Goal: Download file/media

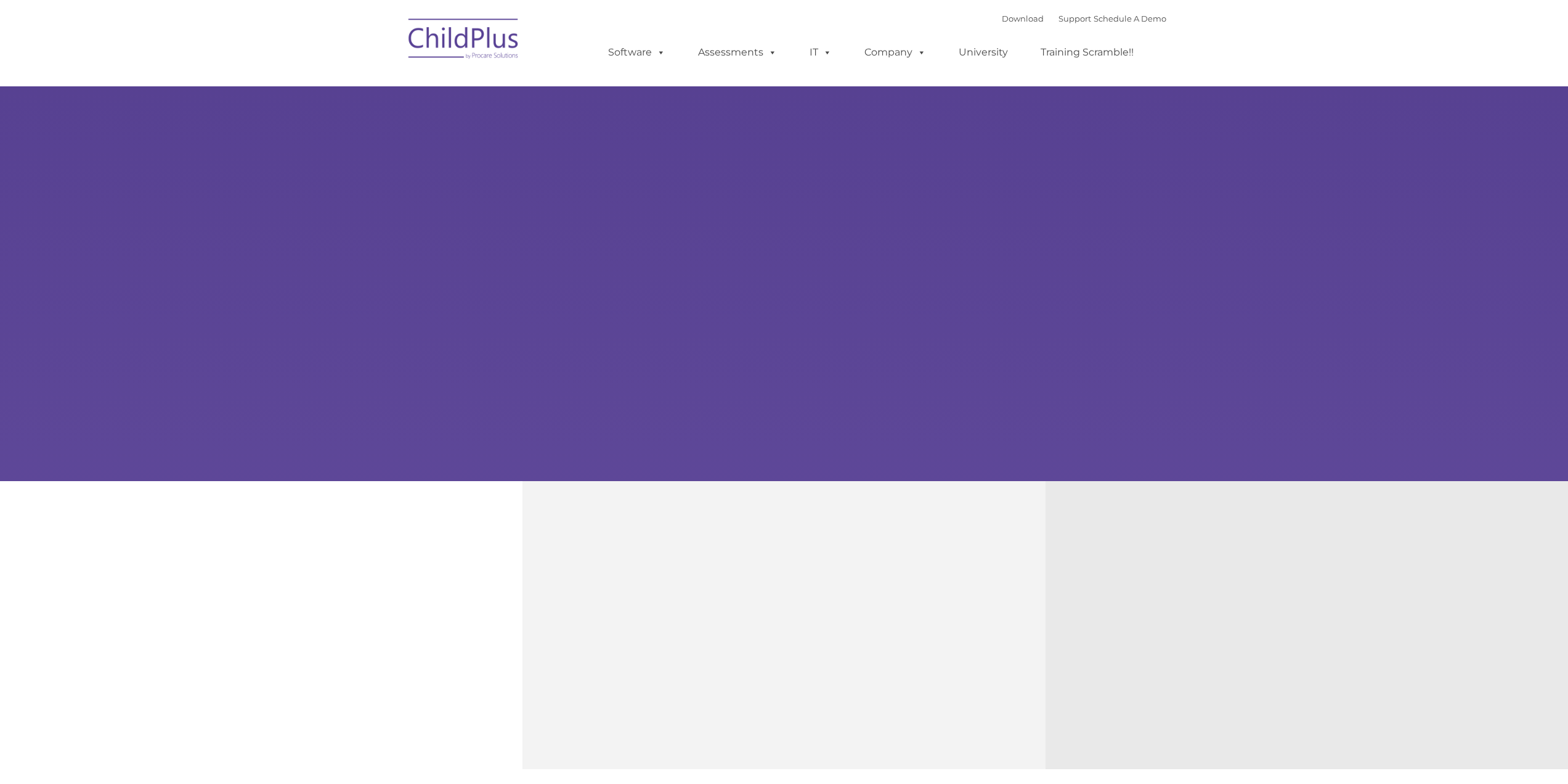
type input ""
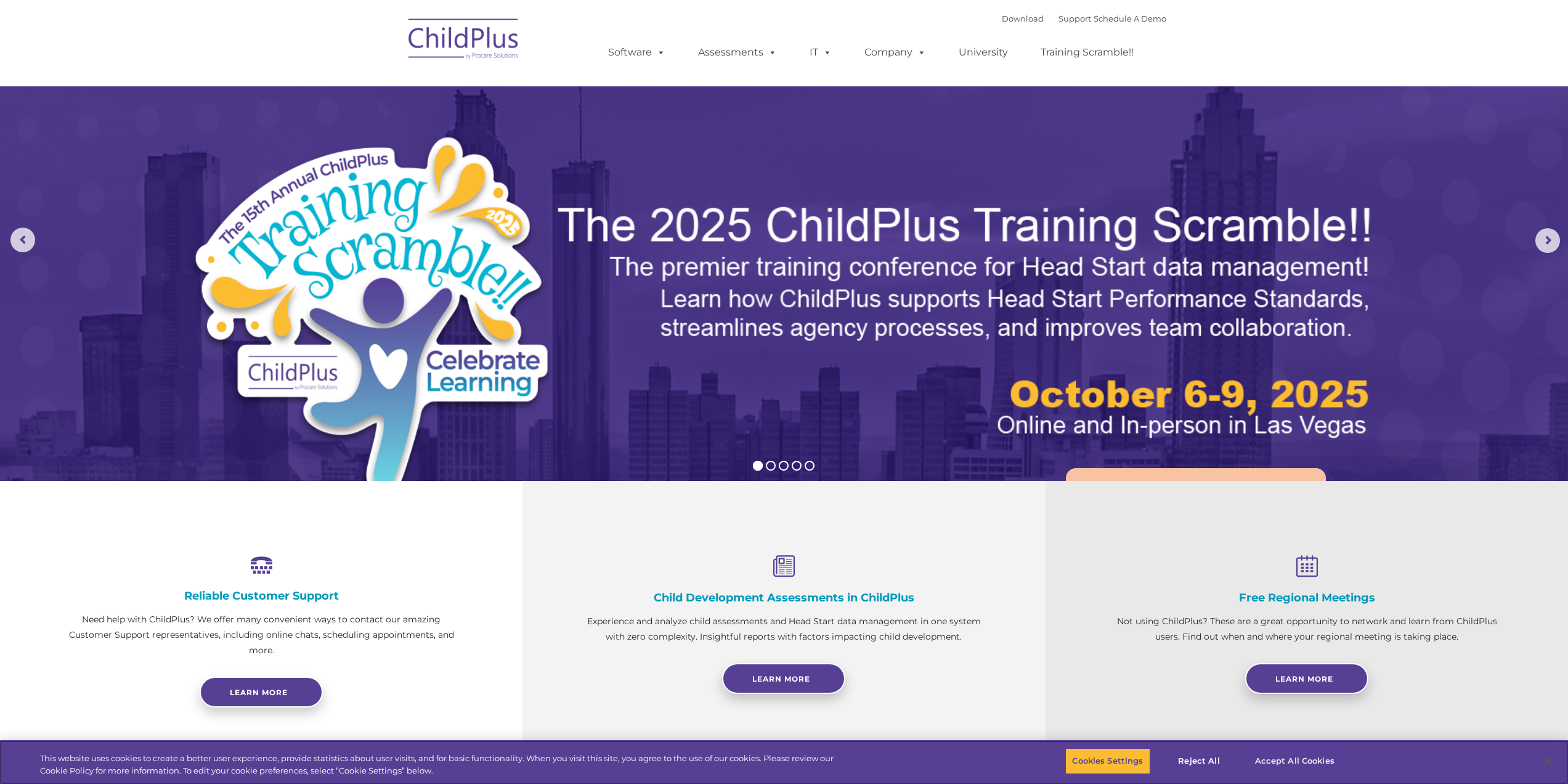
select select "MEDIUM"
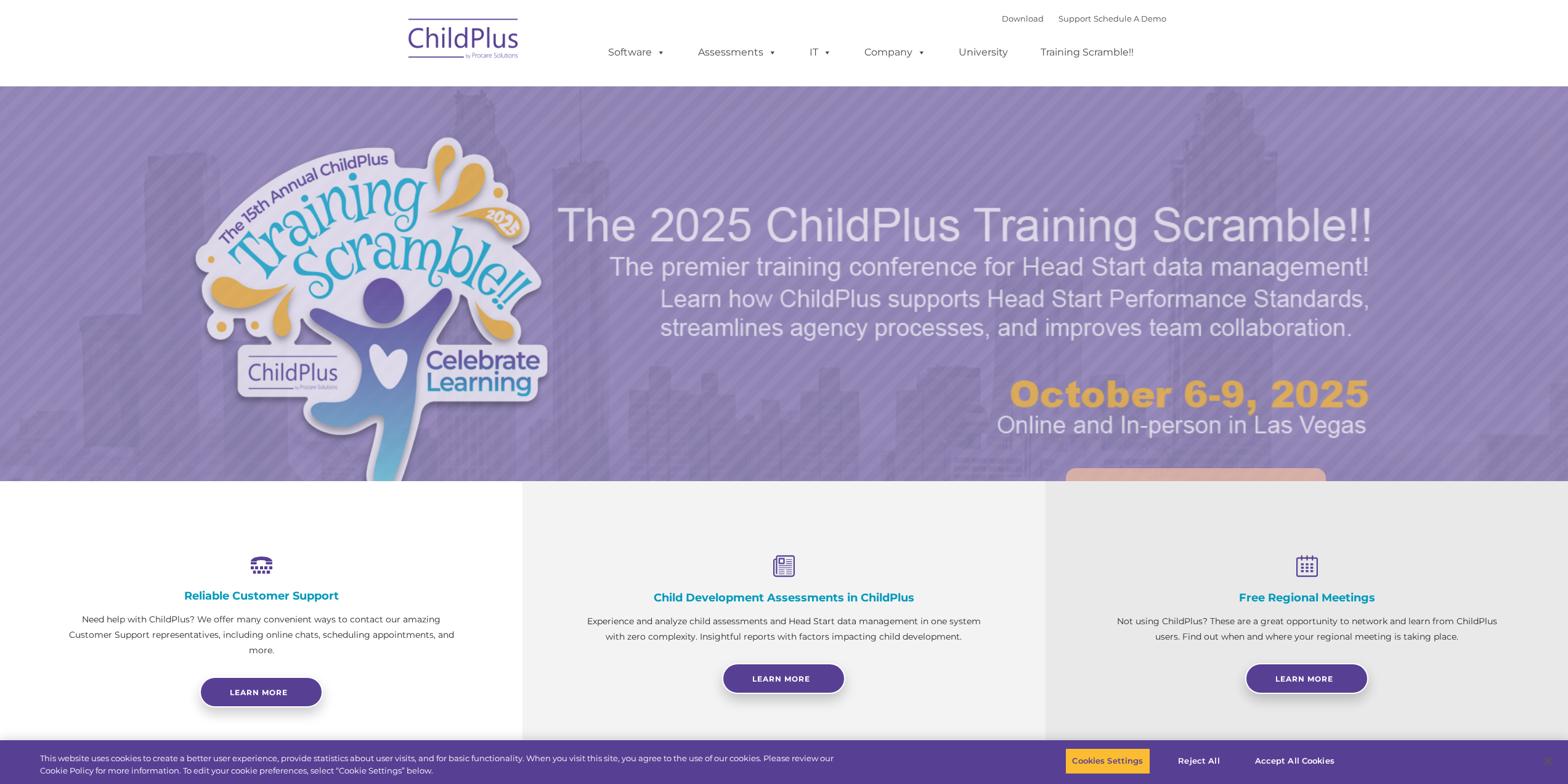
select select "MEDIUM"
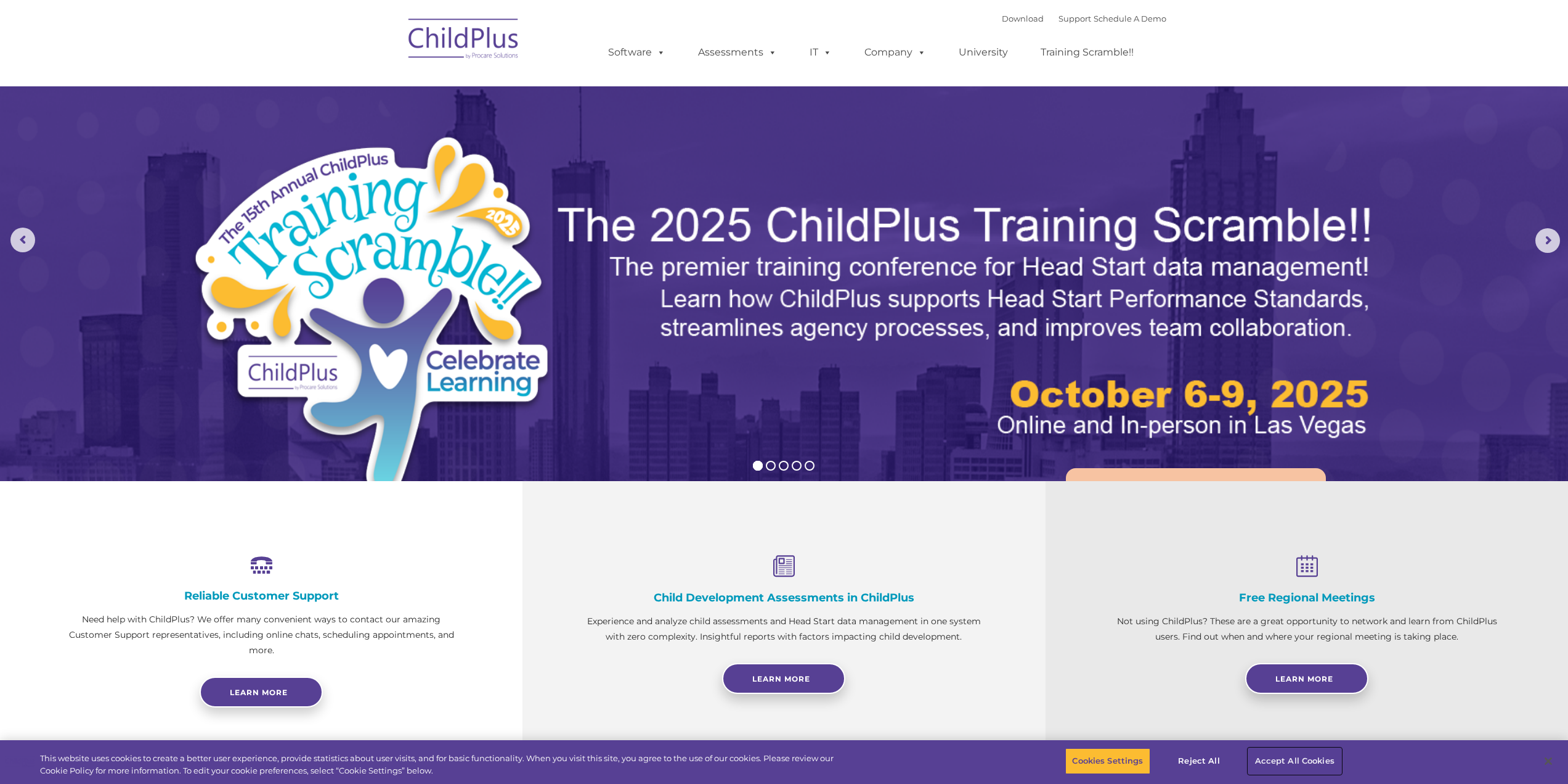
click at [1321, 763] on button "Accept All Cookies" at bounding box center [1294, 761] width 93 height 26
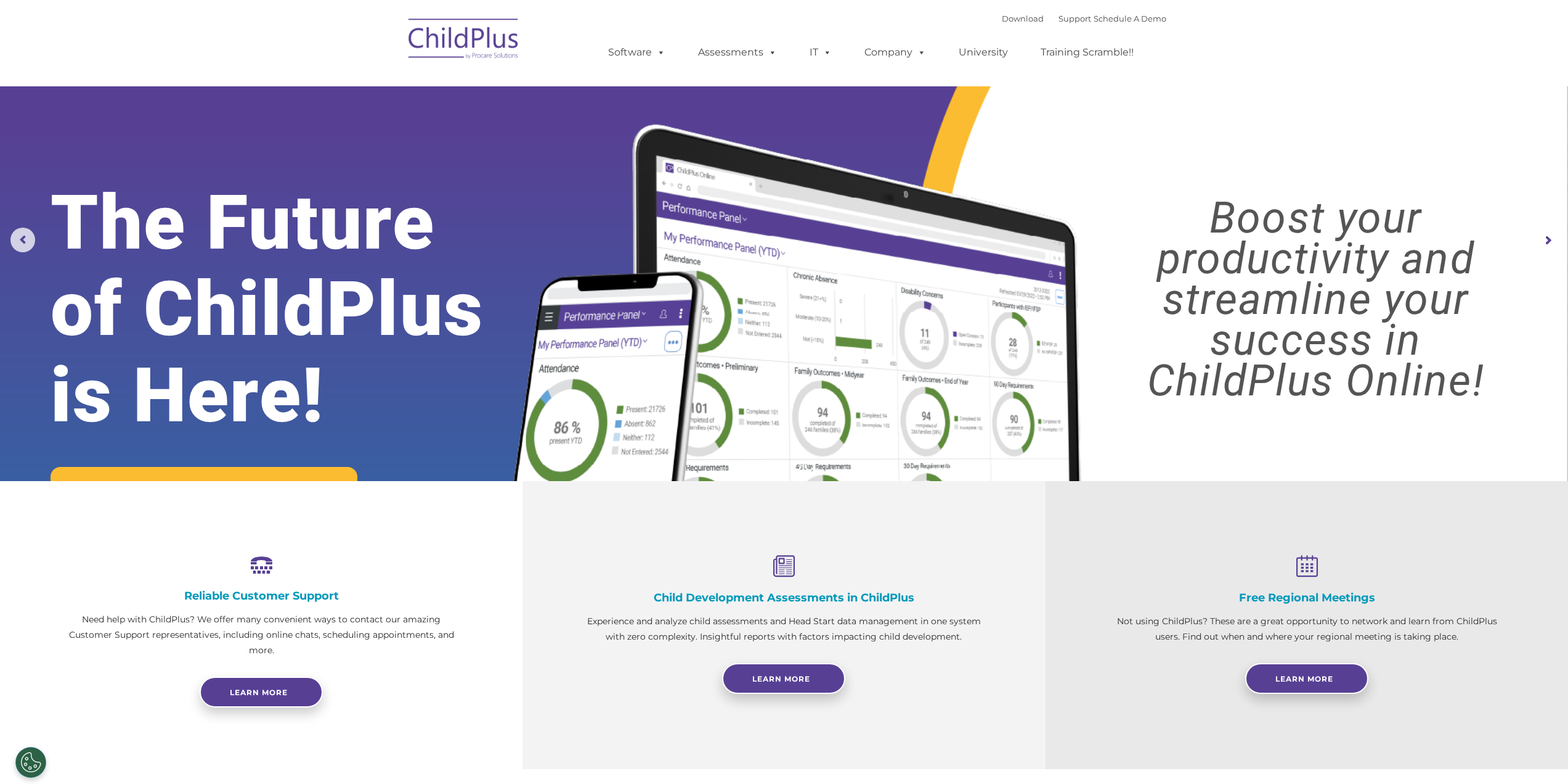
click at [497, 31] on img at bounding box center [465, 41] width 124 height 62
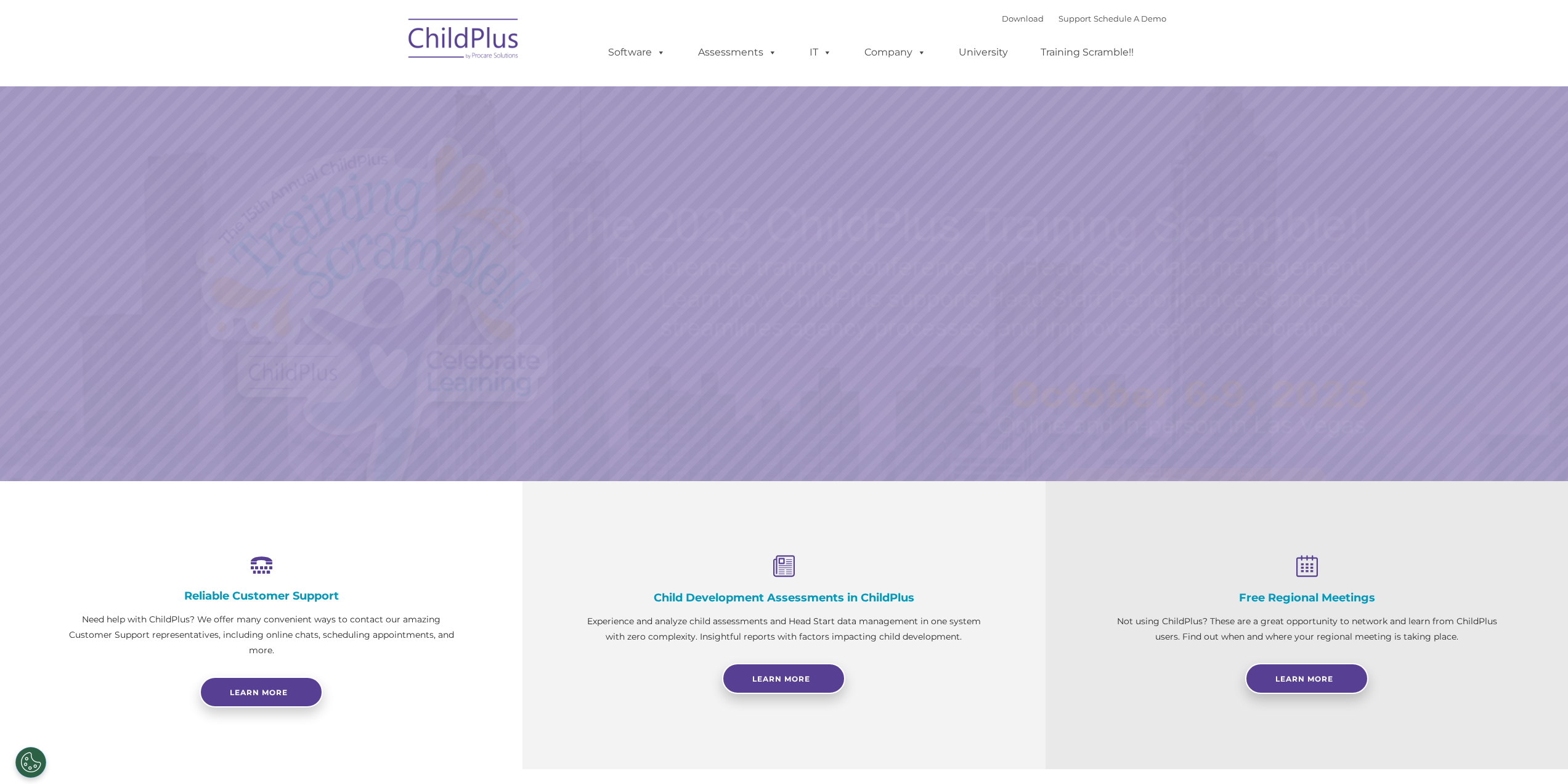
select select "MEDIUM"
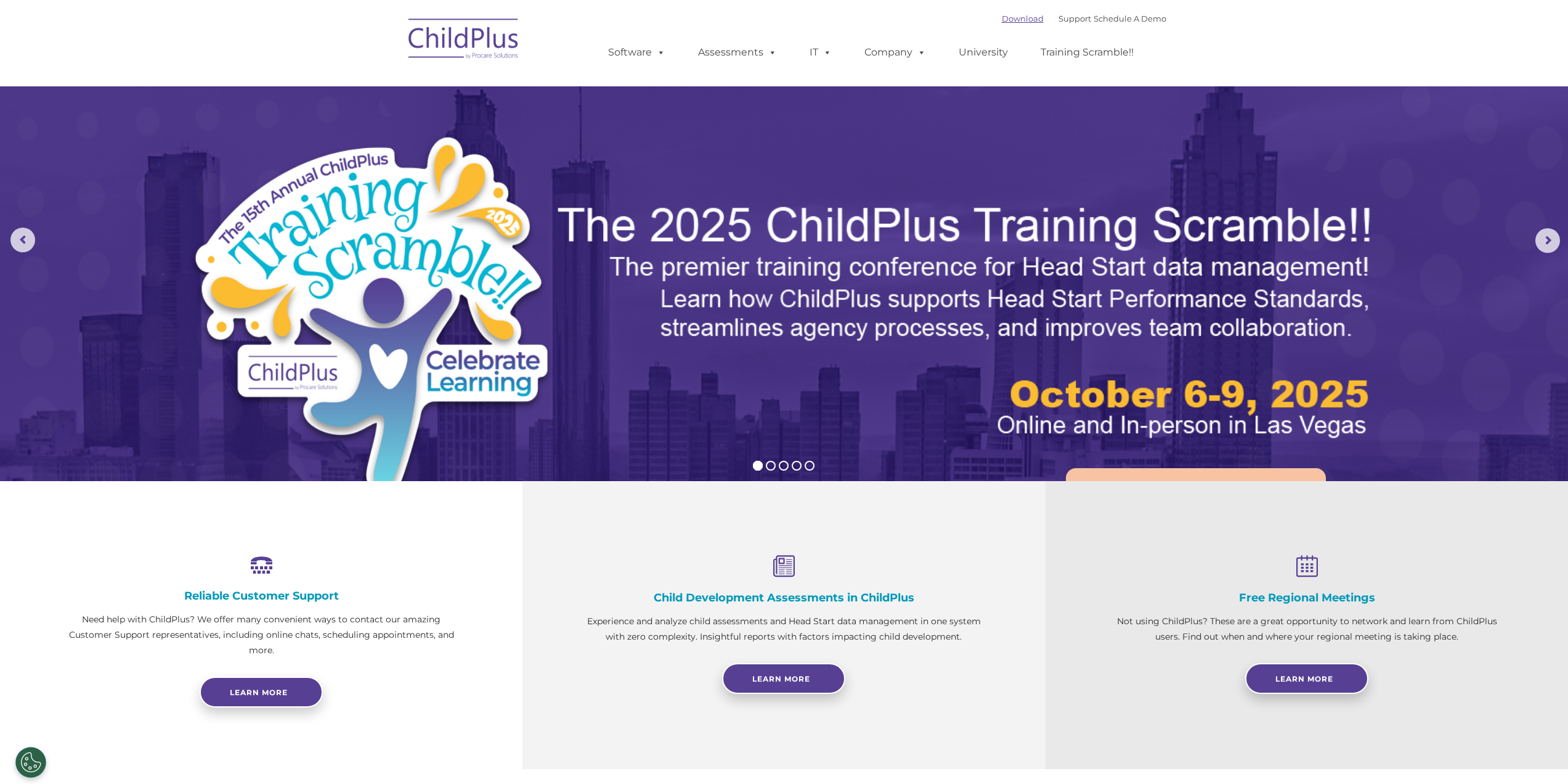
click at [1003, 19] on link "Download" at bounding box center [1023, 19] width 42 height 10
